Goal: Download file/media

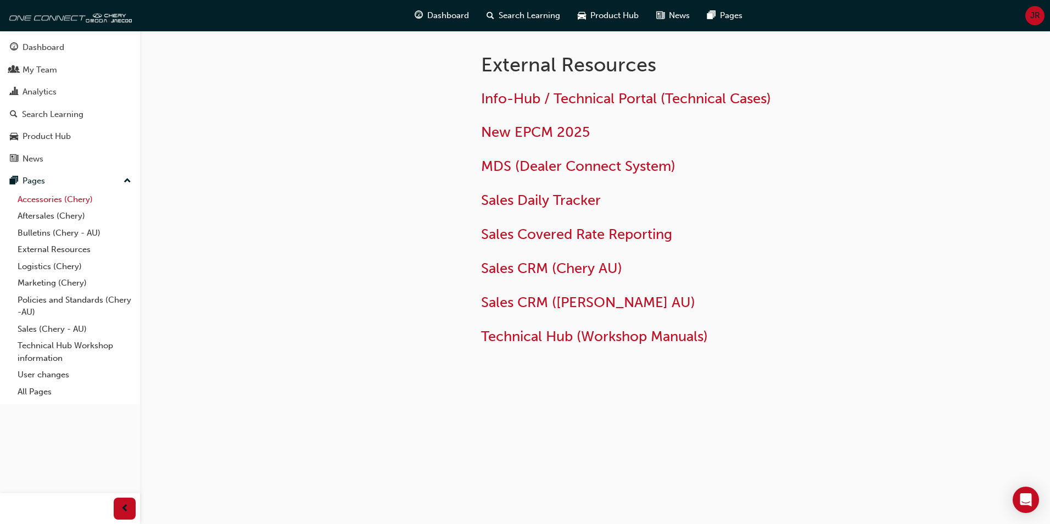
click at [43, 201] on link "Accessories (Chery)" at bounding box center [74, 199] width 123 height 17
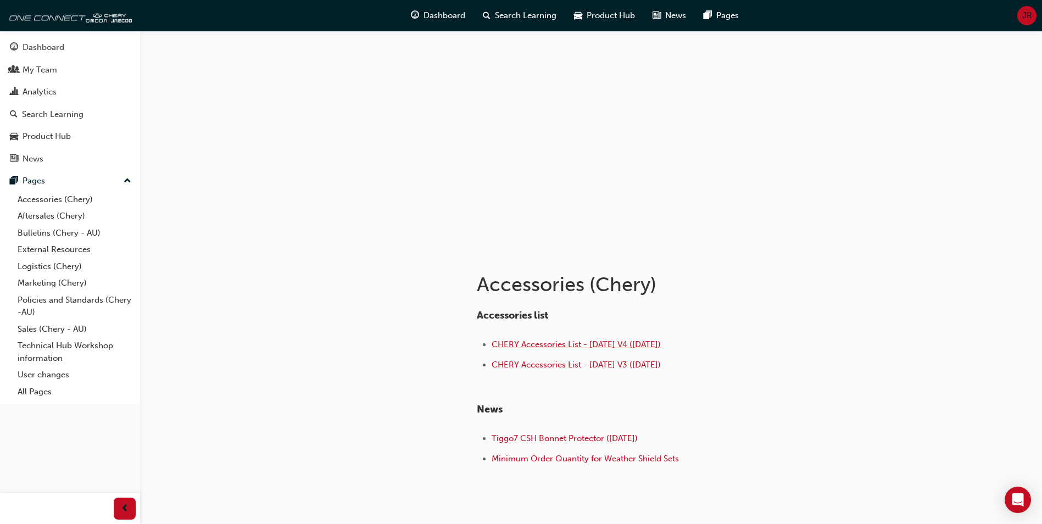
click at [554, 347] on span "CHERY Accessories List - [DATE] V4 ([DATE])" at bounding box center [576, 345] width 169 height 10
click at [40, 251] on link "External Resources" at bounding box center [74, 249] width 123 height 17
